Goal: Entertainment & Leisure: Consume media (video, audio)

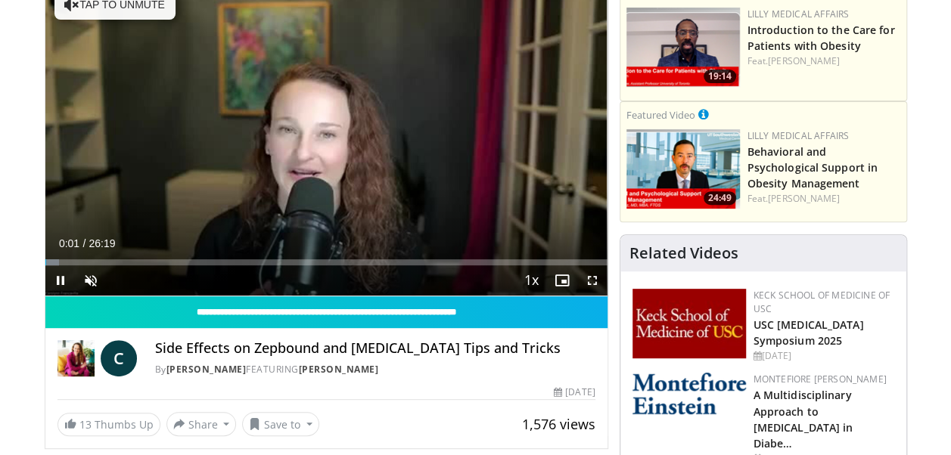
scroll to position [192, 0]
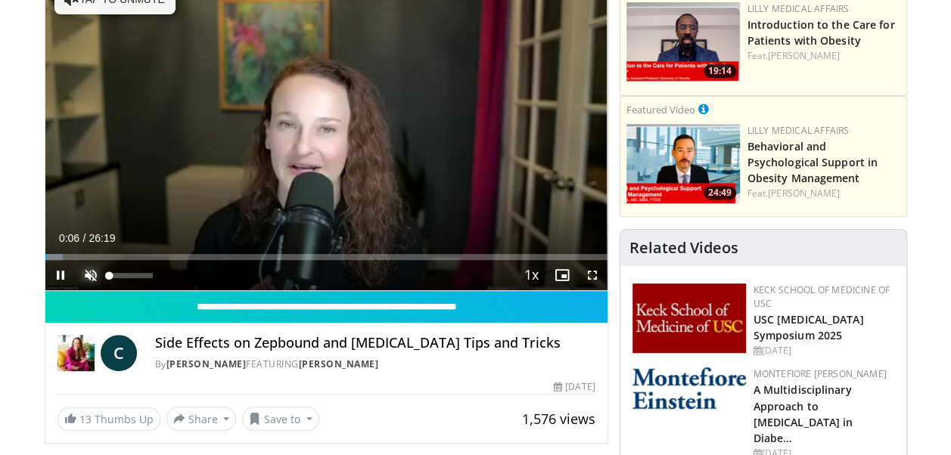
click at [83, 275] on span "Video Player" at bounding box center [91, 275] width 30 height 30
click at [206, 285] on div "Current Time 0:07 / Duration 26:19 Pause Skip Backward Skip Forward Mute 84% Lo…" at bounding box center [326, 275] width 562 height 30
click at [56, 274] on span "Video Player" at bounding box center [60, 275] width 30 height 30
click at [89, 276] on span "Video Player" at bounding box center [91, 275] width 30 height 30
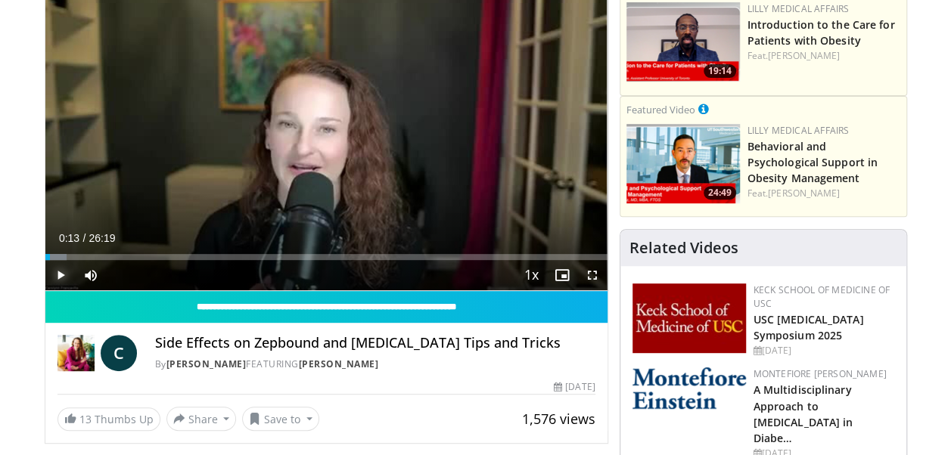
click at [59, 274] on span "Video Player" at bounding box center [60, 275] width 30 height 30
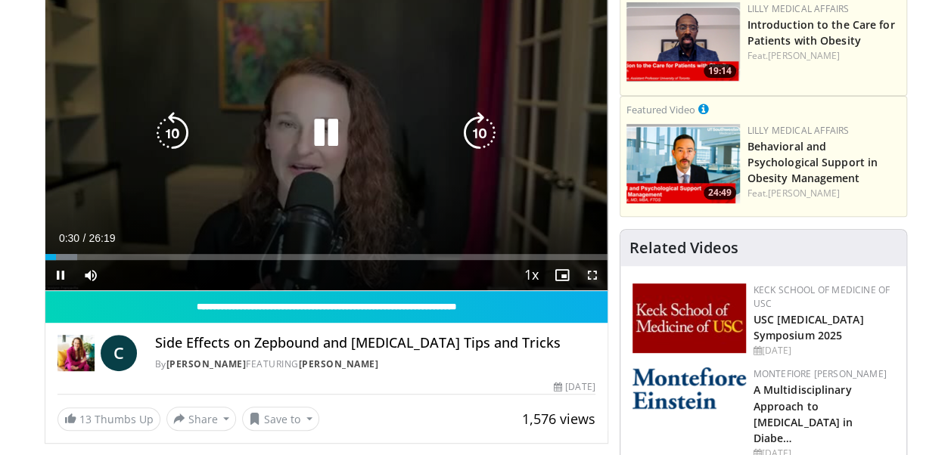
drag, startPoint x: 589, startPoint y: 269, endPoint x: 592, endPoint y: 325, distance: 56.1
click at [589, 269] on span "Video Player" at bounding box center [592, 275] width 30 height 30
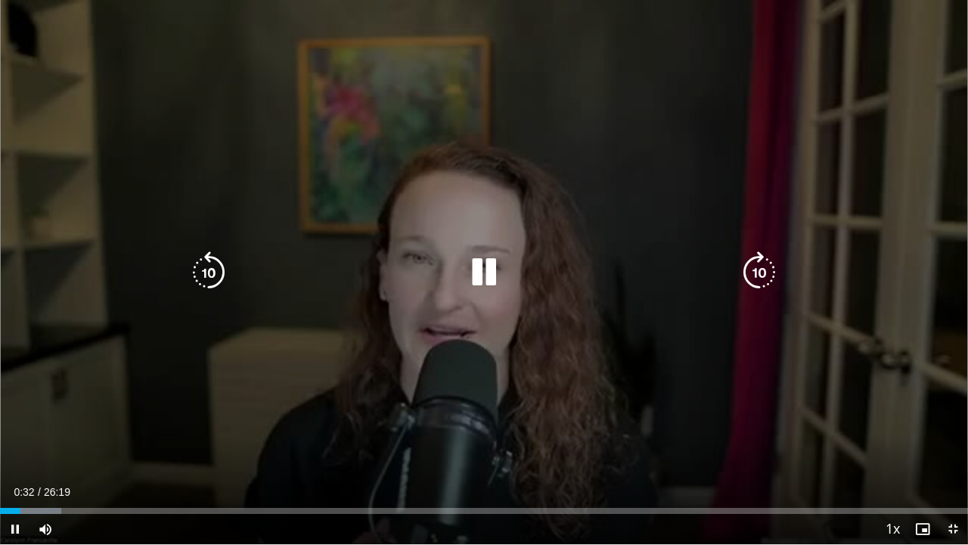
click at [486, 270] on icon "Video Player" at bounding box center [484, 272] width 42 height 42
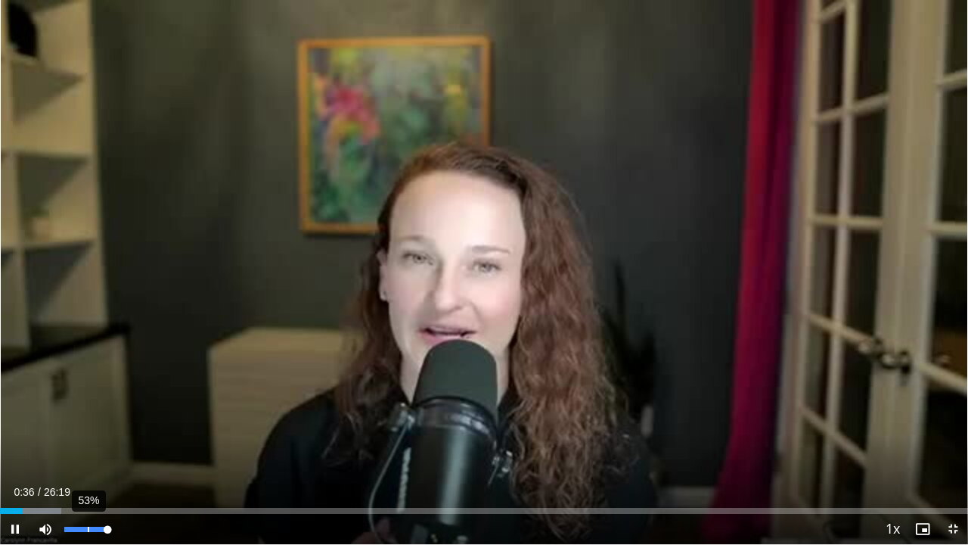
click at [88, 455] on div "53%" at bounding box center [85, 529] width 43 height 5
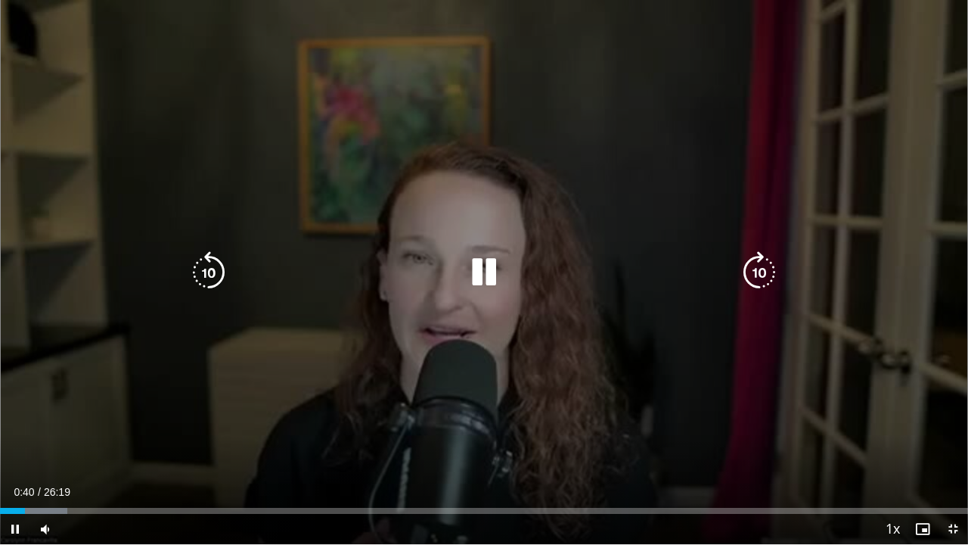
click at [66, 135] on div "10 seconds Tap to unmute" at bounding box center [484, 272] width 968 height 544
click at [85, 142] on div "10 seconds Tap to unmute" at bounding box center [484, 272] width 968 height 544
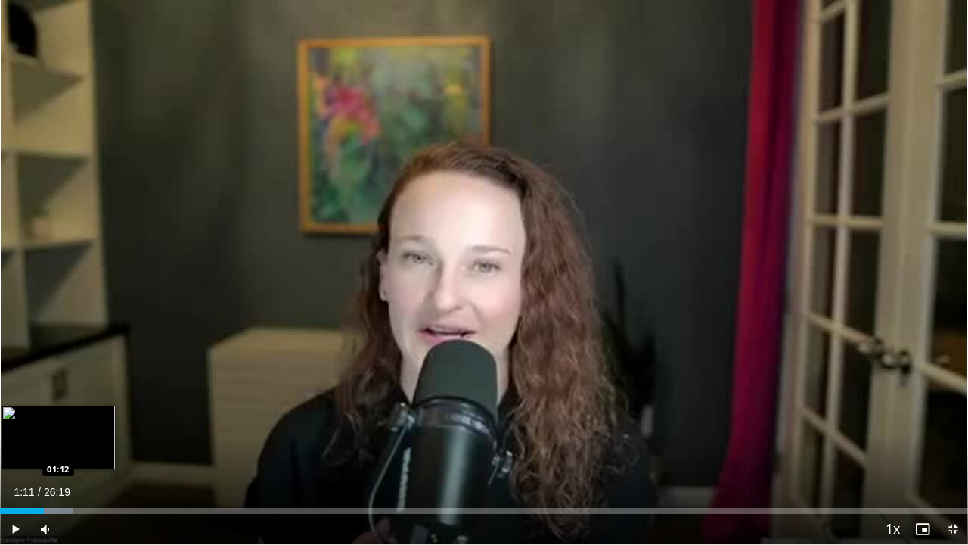
click at [44, 455] on div "Loaded : 7.58% 00:53 01:12" at bounding box center [484, 506] width 968 height 14
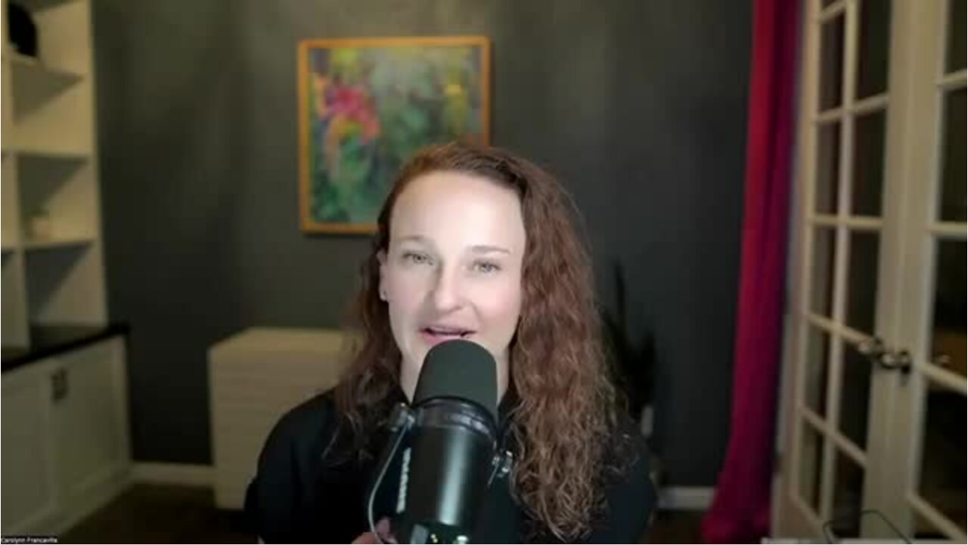
click at [72, 455] on div "10 seconds Tap to unmute" at bounding box center [484, 272] width 968 height 544
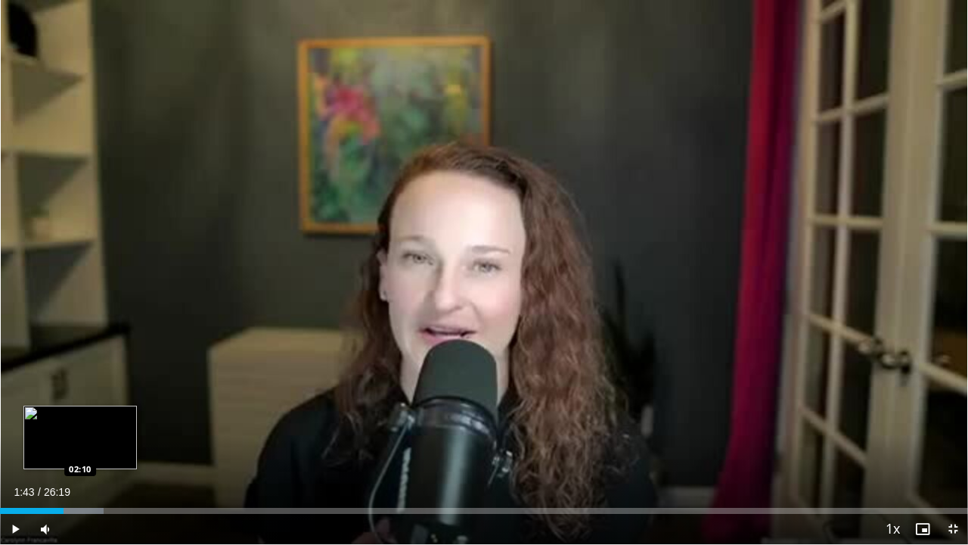
click at [80, 455] on div "Progress Bar" at bounding box center [74, 511] width 60 height 6
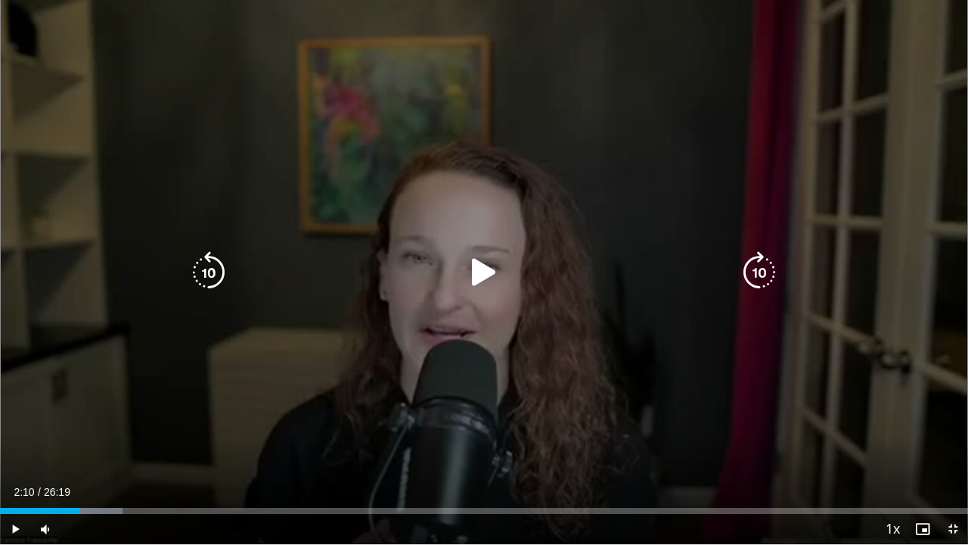
click at [480, 270] on icon "Video Player" at bounding box center [484, 272] width 42 height 42
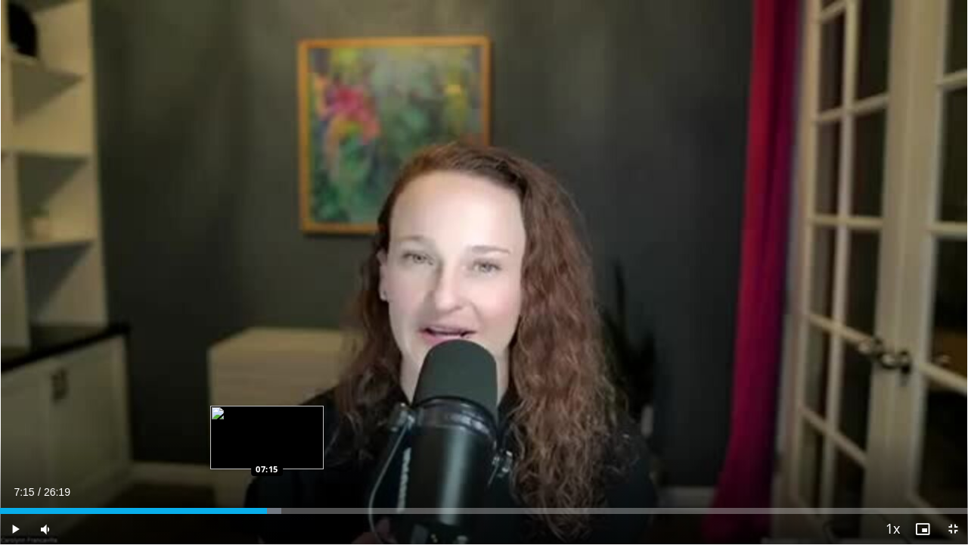
click at [267, 455] on div "Loaded : 29.08% 06:38 07:15" at bounding box center [484, 506] width 968 height 14
click at [297, 455] on div "Loaded : 31.61% 07:18 08:03" at bounding box center [484, 511] width 968 height 6
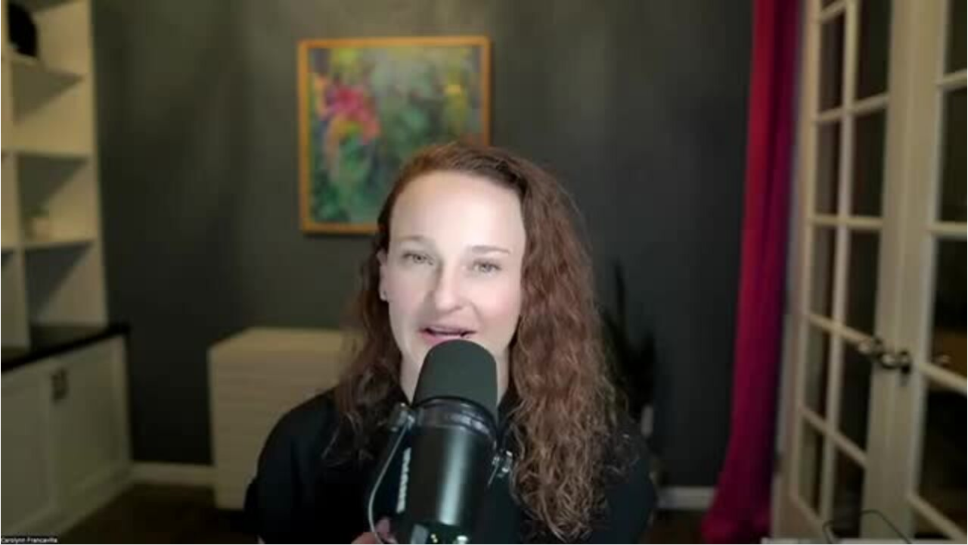
click at [321, 455] on video-js "**********" at bounding box center [484, 272] width 968 height 545
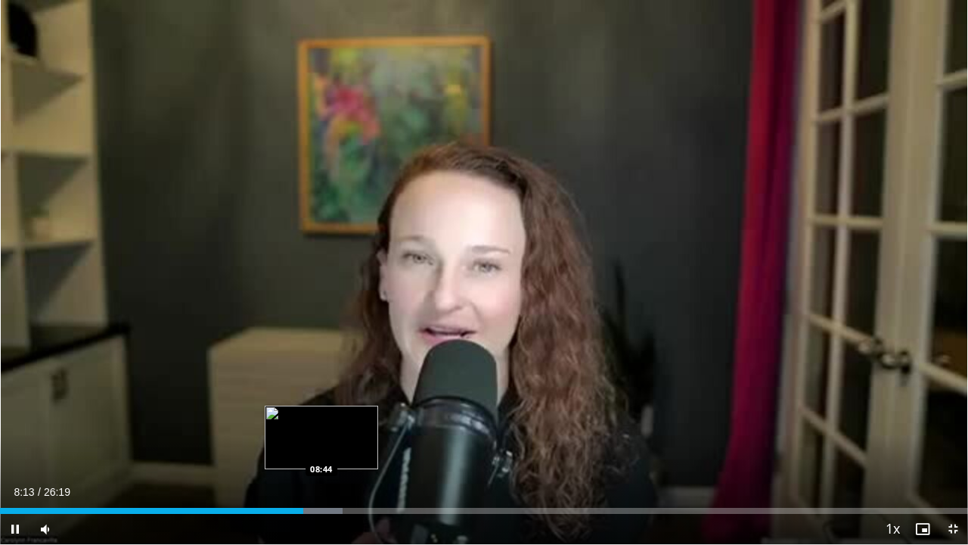
click at [322, 455] on div "Loaded : 35.40% 08:14 08:44" at bounding box center [484, 506] width 968 height 14
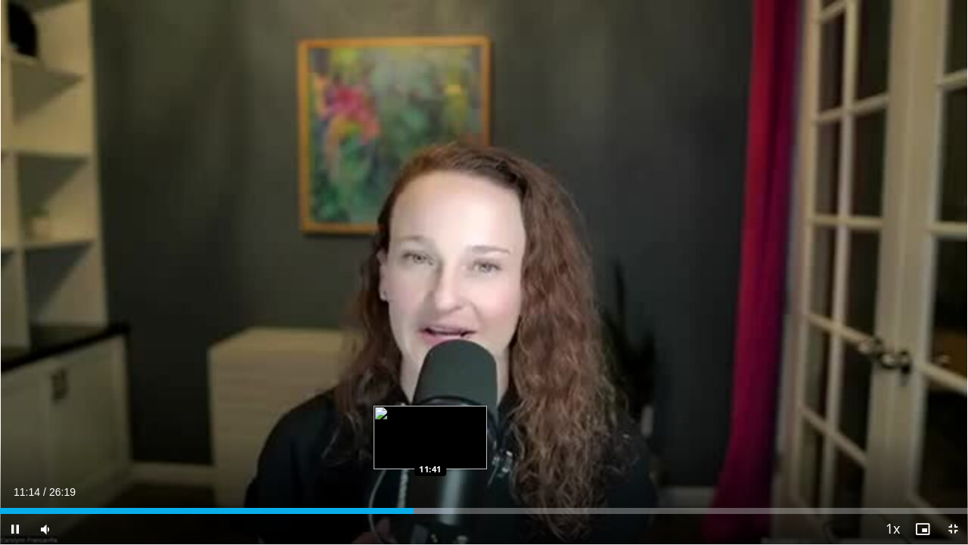
click at [430, 455] on div "Loaded : 46.78% 11:14 11:41" at bounding box center [484, 506] width 968 height 14
click at [477, 455] on div "Loaded : 48.68% 11:43 12:58" at bounding box center [484, 511] width 968 height 6
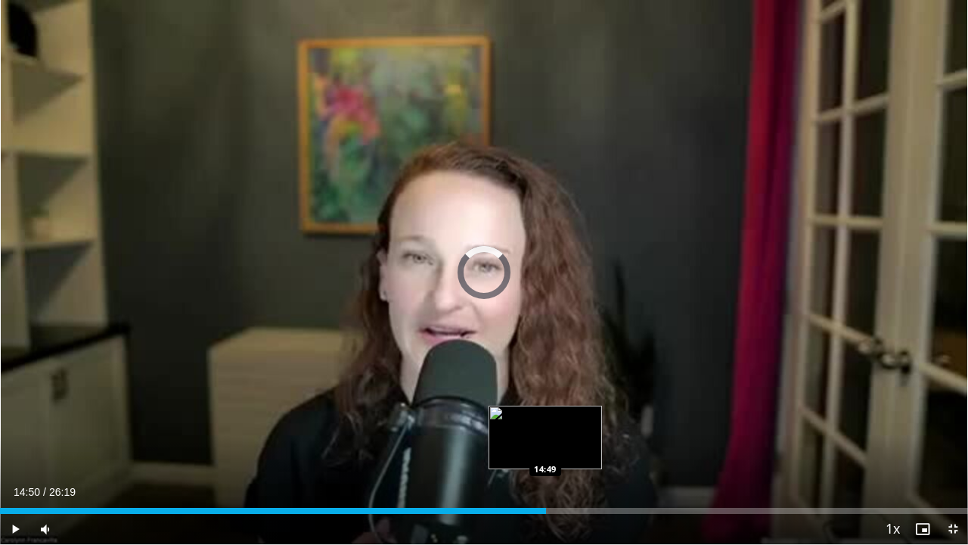
click at [546, 455] on div "Loaded : 0.00% 14:50 14:49" at bounding box center [484, 506] width 968 height 14
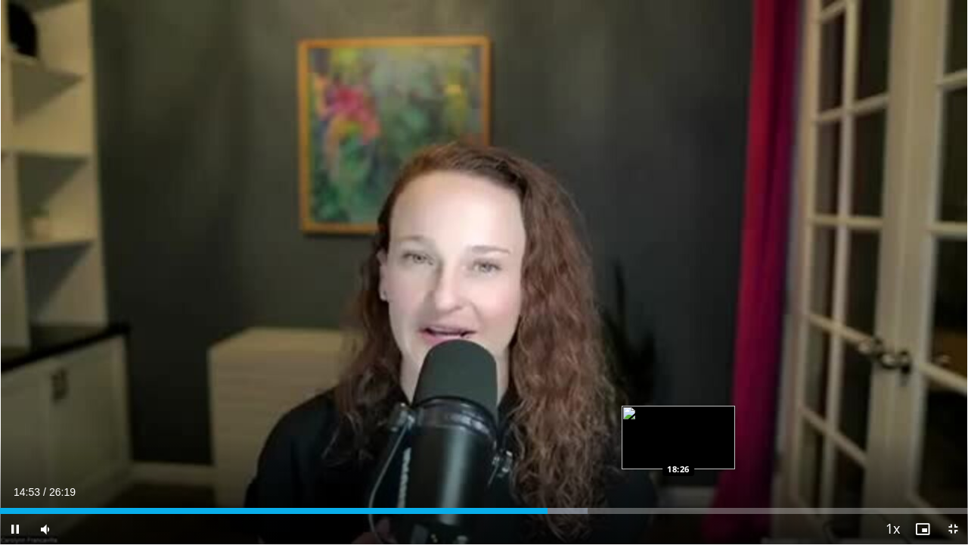
click at [678, 455] on div "Loaded : 60.69% 14:53 18:26" at bounding box center [484, 511] width 968 height 6
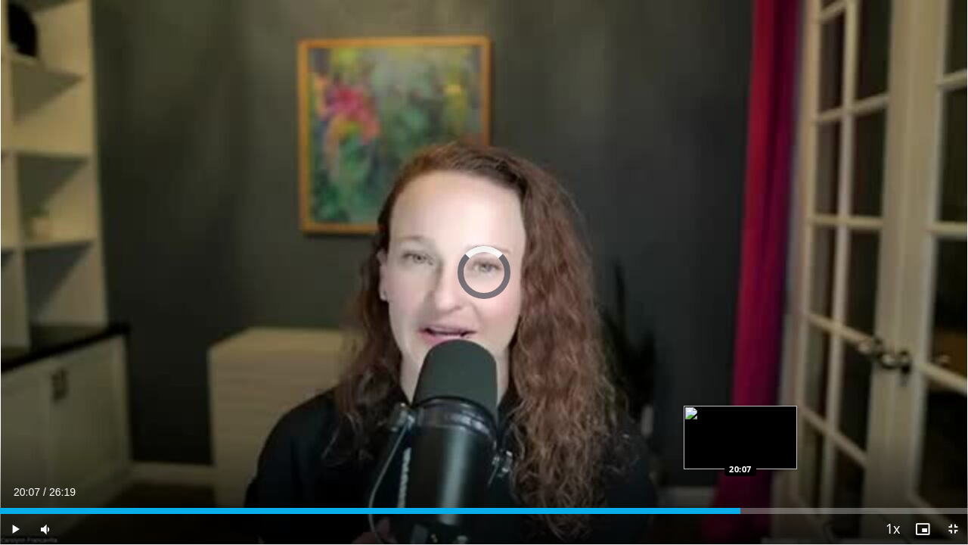
click at [740, 455] on div "Loaded : 74.09% 20:07 20:07" at bounding box center [484, 511] width 968 height 6
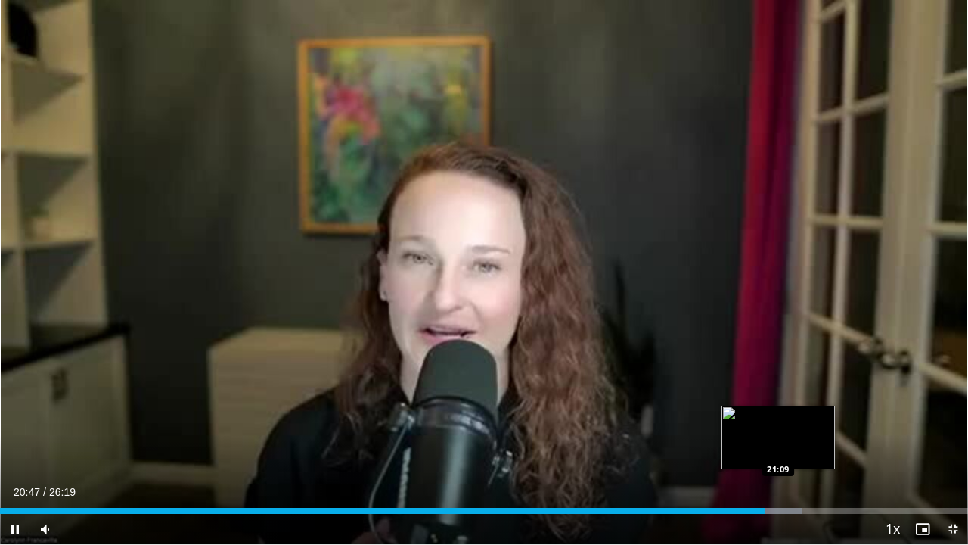
click at [779, 455] on div "Loaded : 82.82% 20:47 21:09" at bounding box center [484, 506] width 968 height 14
click at [800, 455] on div "Loaded : 84.72% 21:12 21:45" at bounding box center [484, 506] width 968 height 14
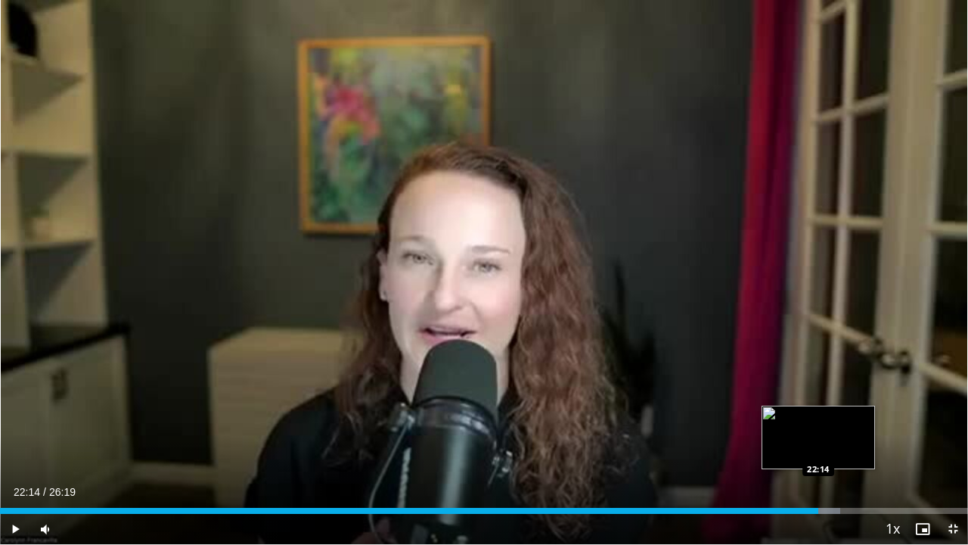
click at [819, 455] on div "Progress Bar" at bounding box center [820, 511] width 39 height 6
click at [834, 455] on div "Loaded : 88.52% 22:17 22:39" at bounding box center [484, 506] width 968 height 14
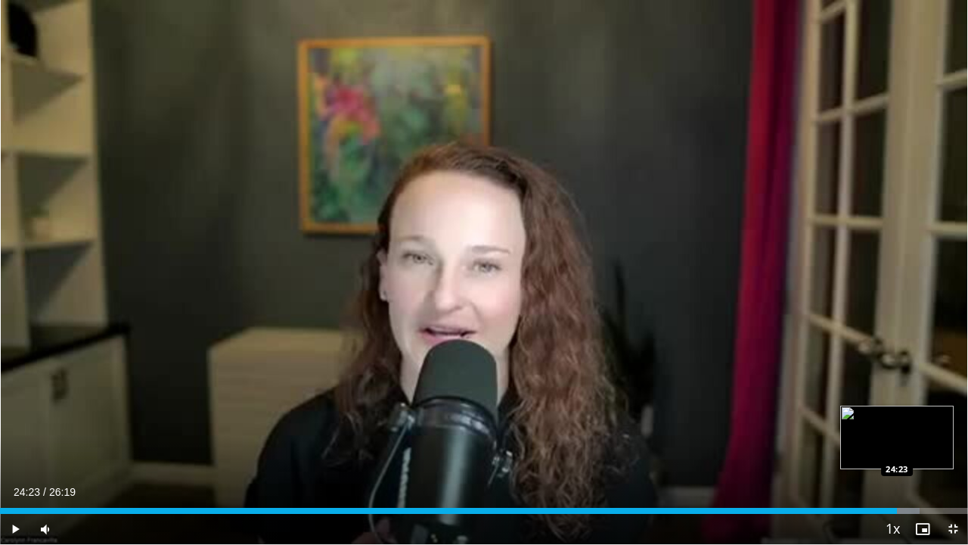
click at [897, 455] on div "Loaded : 94.99% 24:23 24:23" at bounding box center [484, 511] width 968 height 6
click at [912, 455] on div "Progress Bar" at bounding box center [907, 511] width 57 height 6
click at [934, 455] on div "Loaded : 98.16% 25:23 25:22" at bounding box center [484, 511] width 968 height 6
click at [950, 455] on div "Progress Bar" at bounding box center [942, 511] width 52 height 6
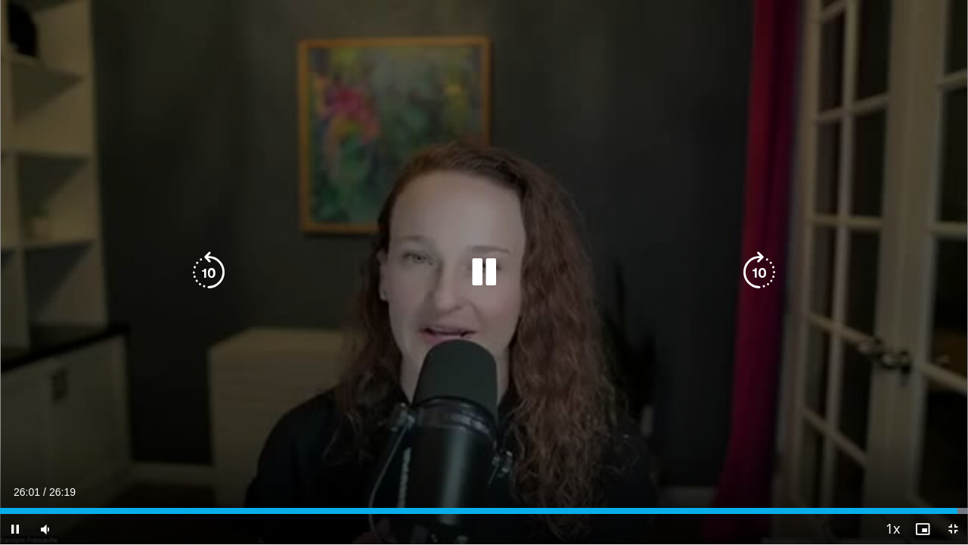
click at [483, 263] on icon "Video Player" at bounding box center [484, 272] width 42 height 42
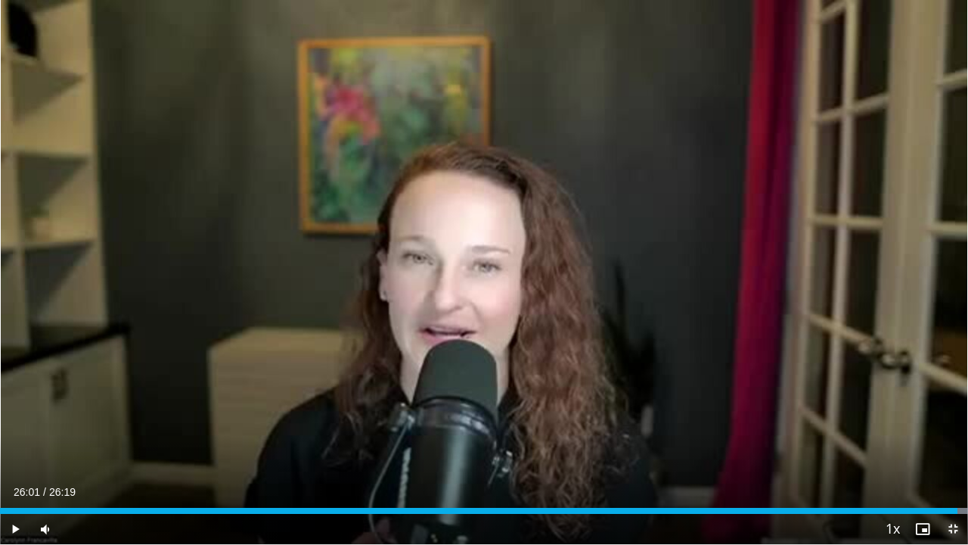
click at [950, 455] on span "Video Player" at bounding box center [953, 529] width 30 height 30
